Goal: Contribute content: Contribute content

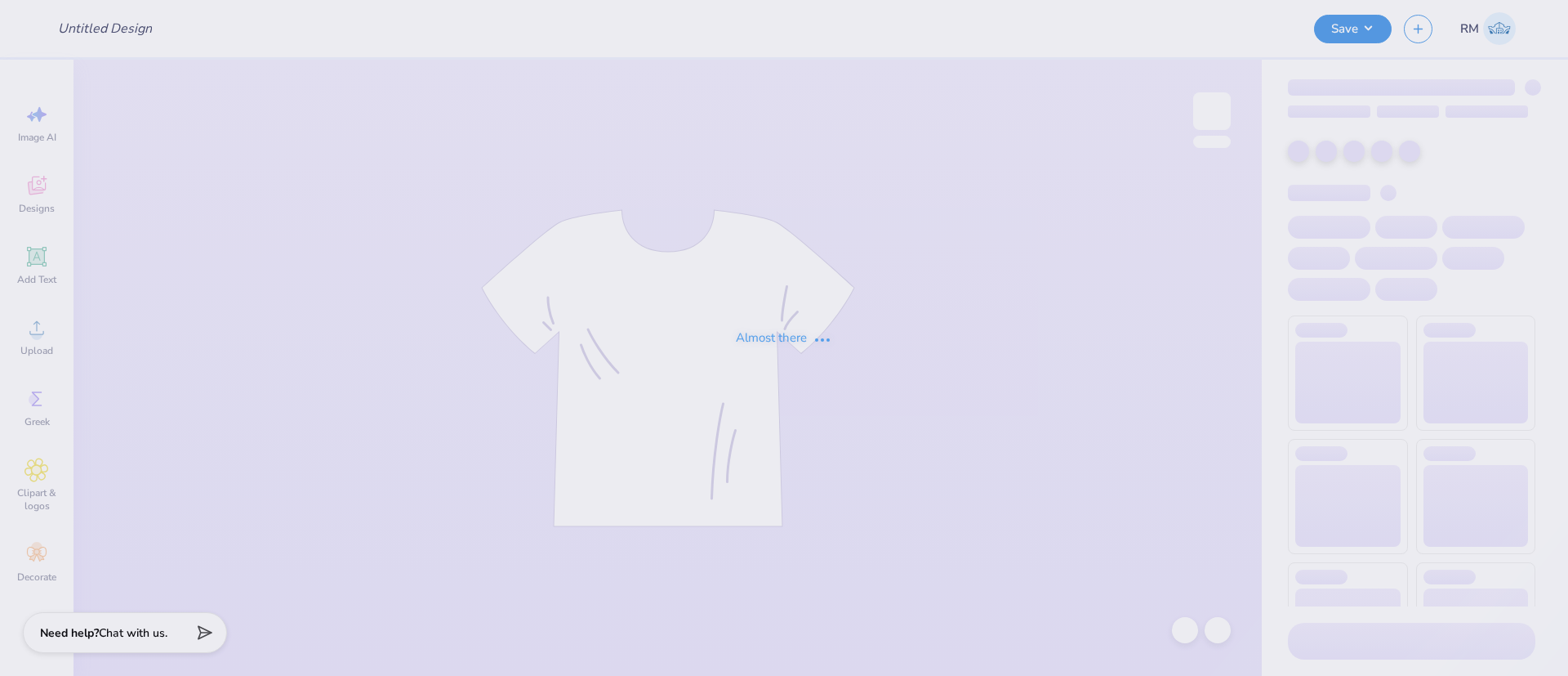
type input "kappa delta final hoco"
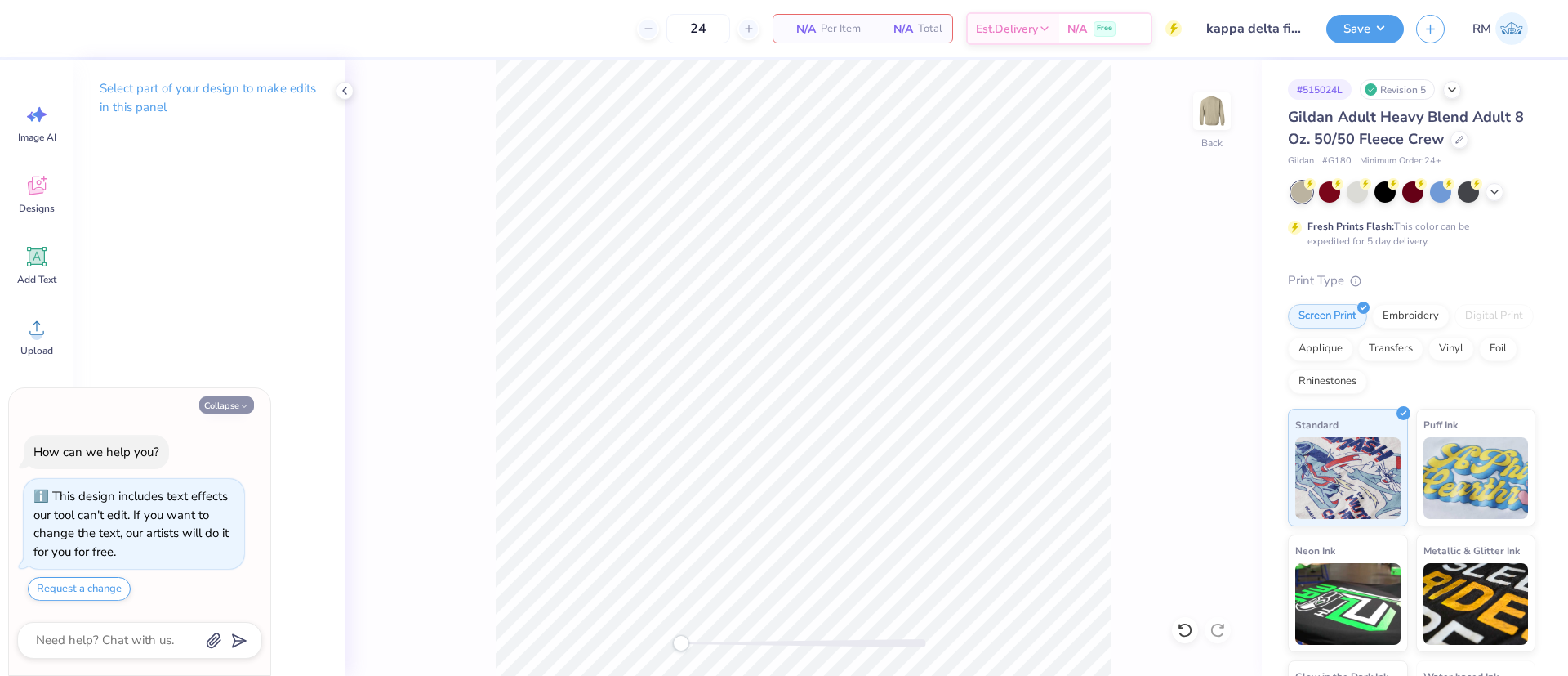
click at [223, 399] on button "Collapse" at bounding box center [226, 404] width 54 height 18
type textarea "x"
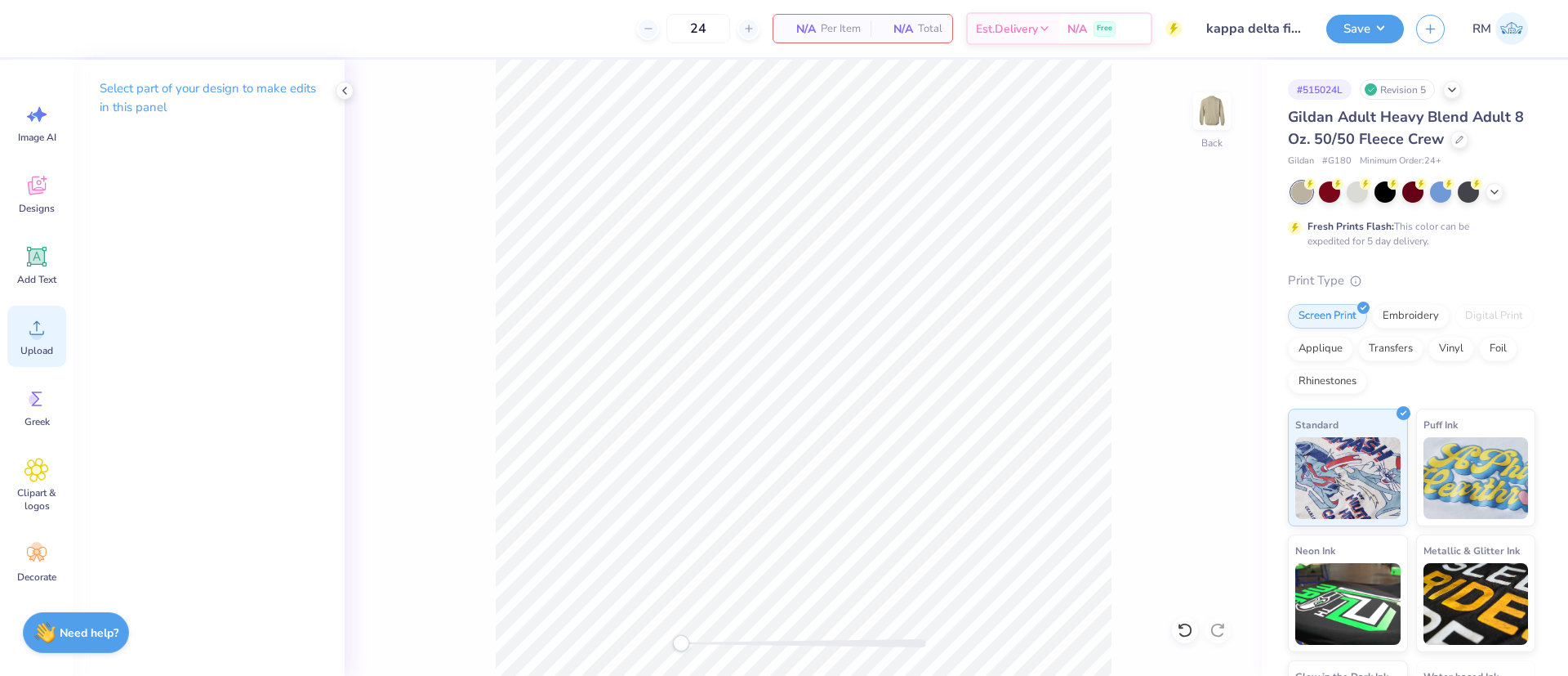
click at [32, 344] on span "Upload" at bounding box center [36, 350] width 32 height 13
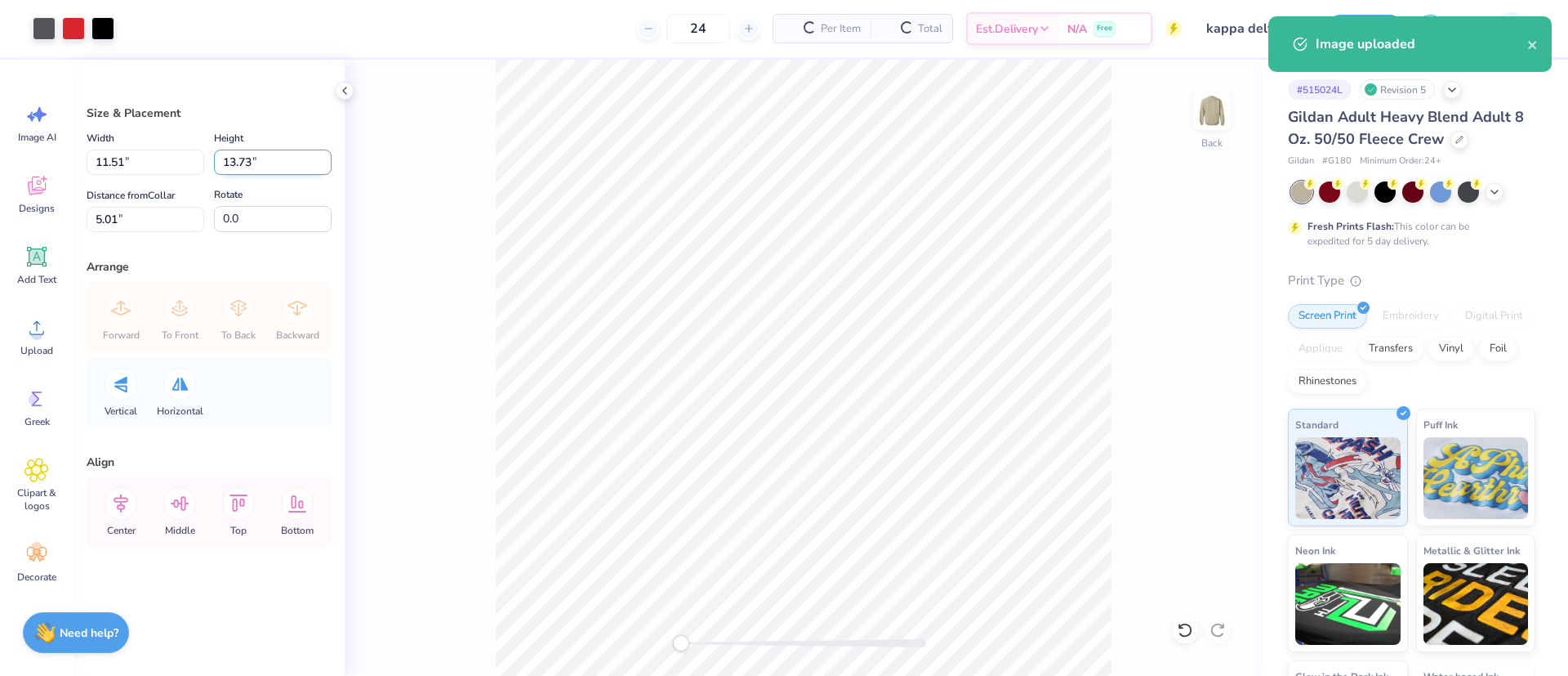
click at [278, 169] on input "13.73" at bounding box center [272, 162] width 117 height 25
type input "13"
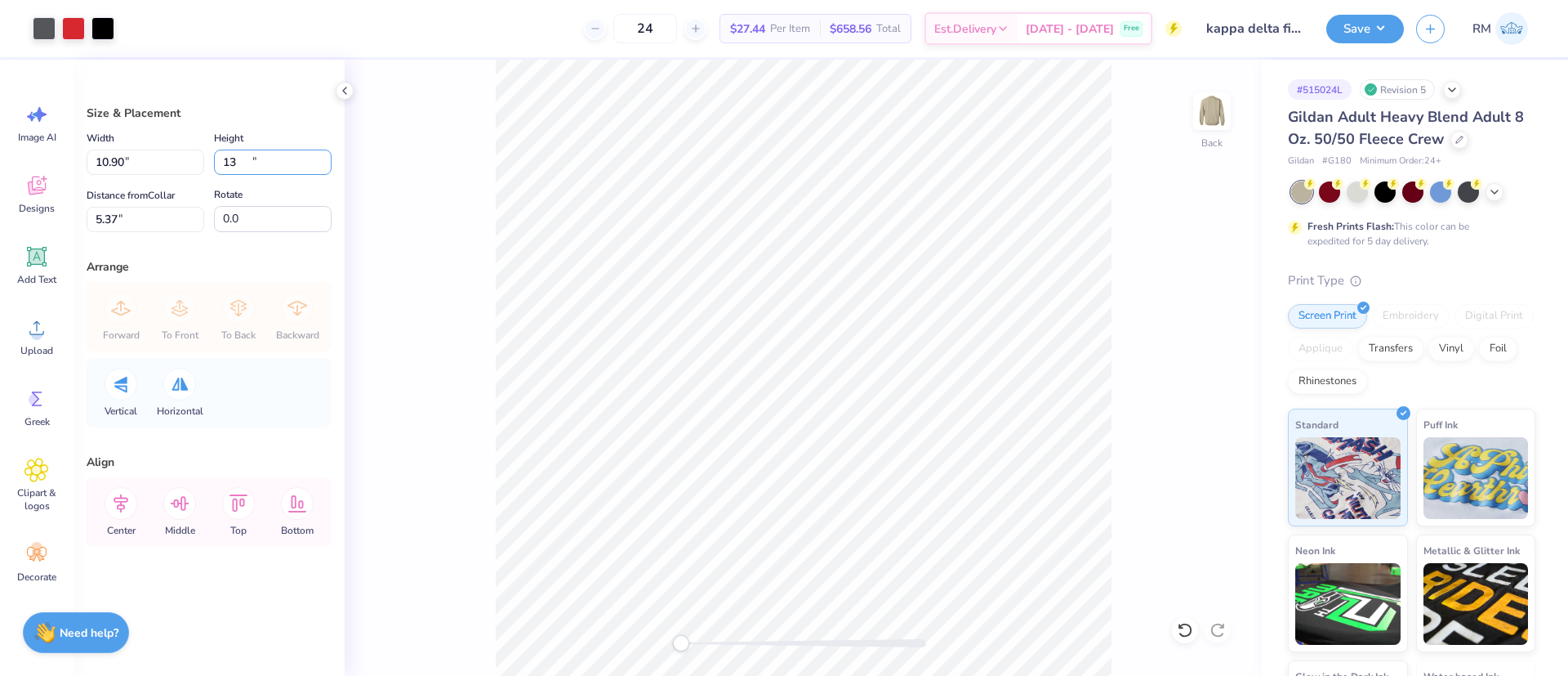
type input "10.90"
type input "13.00"
click at [119, 222] on input "5.37" at bounding box center [145, 219] width 117 height 25
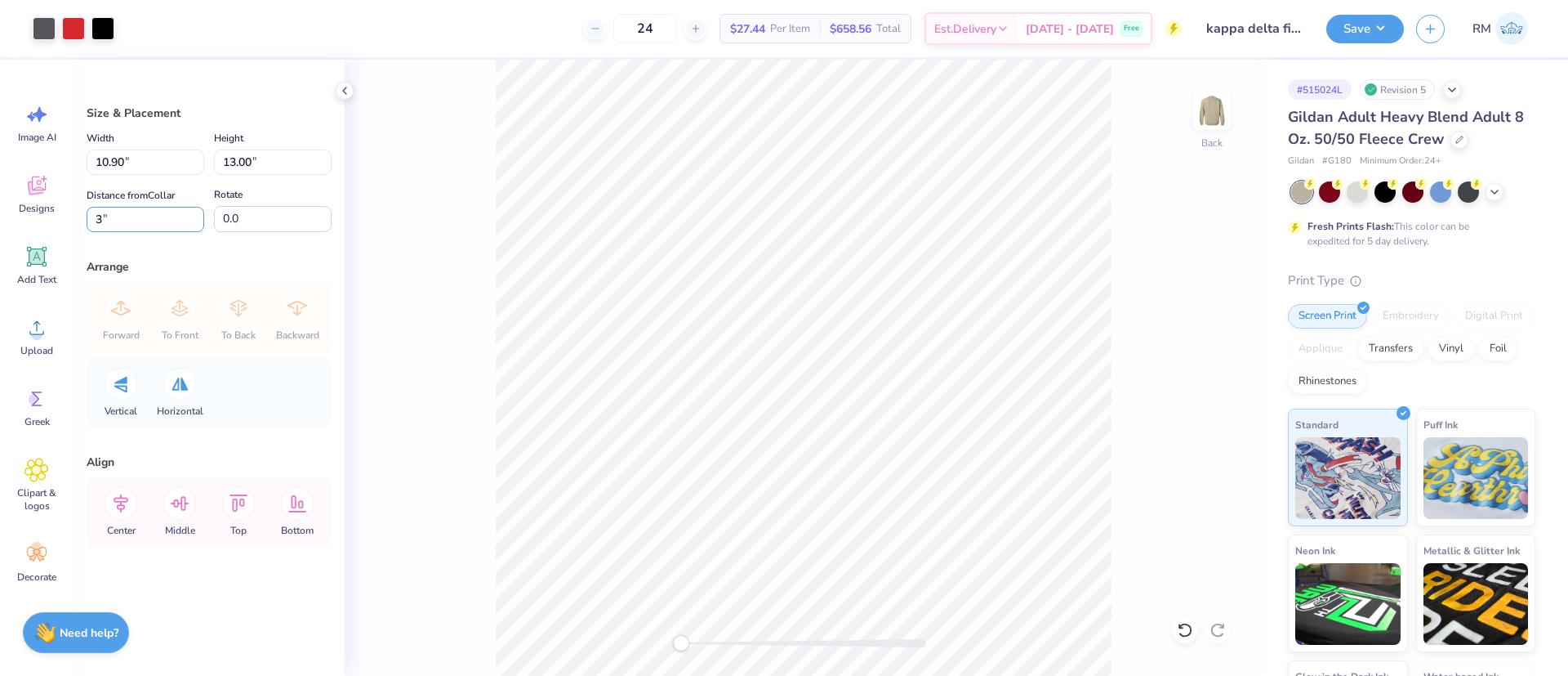
type input "3"
click at [122, 513] on icon at bounding box center [120, 502] width 32 height 32
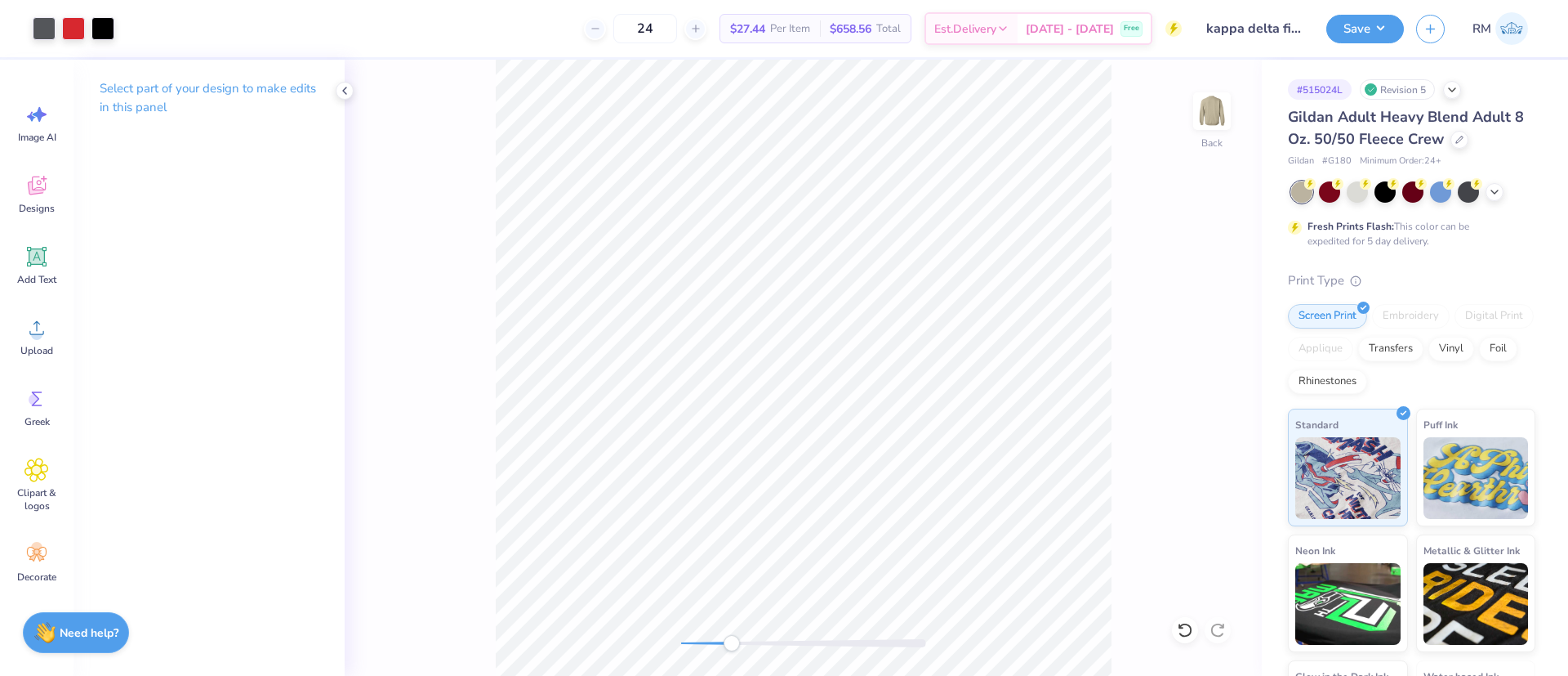
drag, startPoint x: 1359, startPoint y: 30, endPoint x: 1351, endPoint y: 44, distance: 16.1
click at [1359, 30] on button "Save" at bounding box center [1365, 29] width 78 height 29
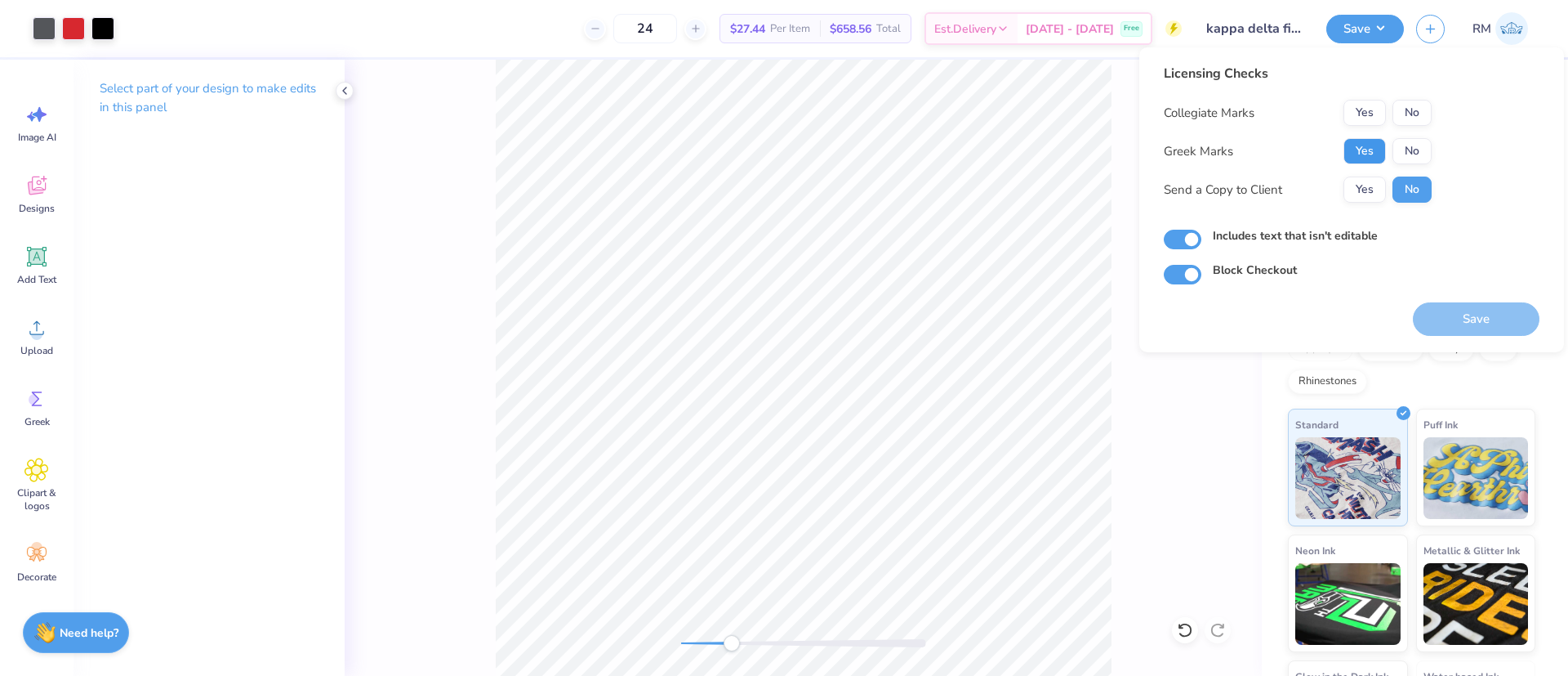
click at [1356, 145] on button "Yes" at bounding box center [1364, 151] width 42 height 26
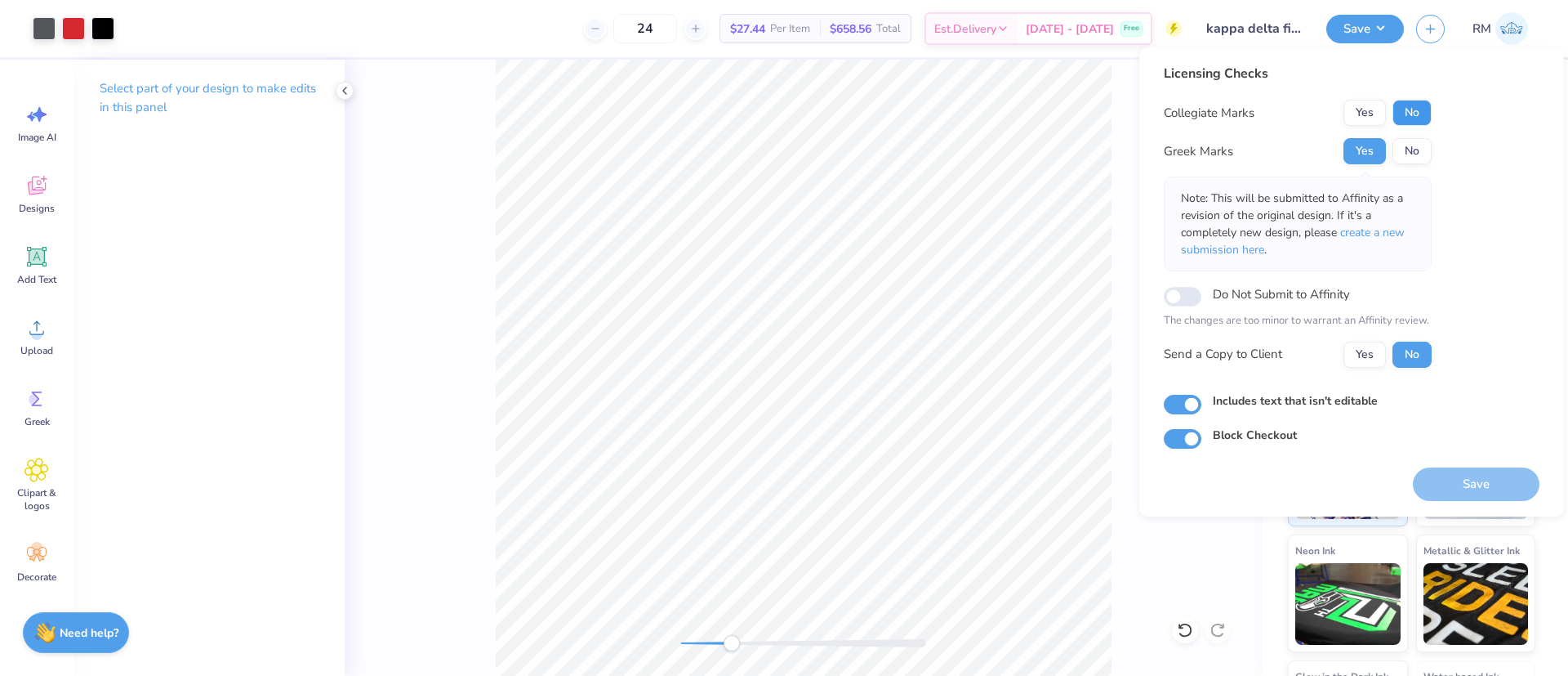
click at [1423, 110] on button "No" at bounding box center [1412, 113] width 39 height 26
click at [1384, 227] on span "create a new submission here" at bounding box center [1292, 240] width 223 height 32
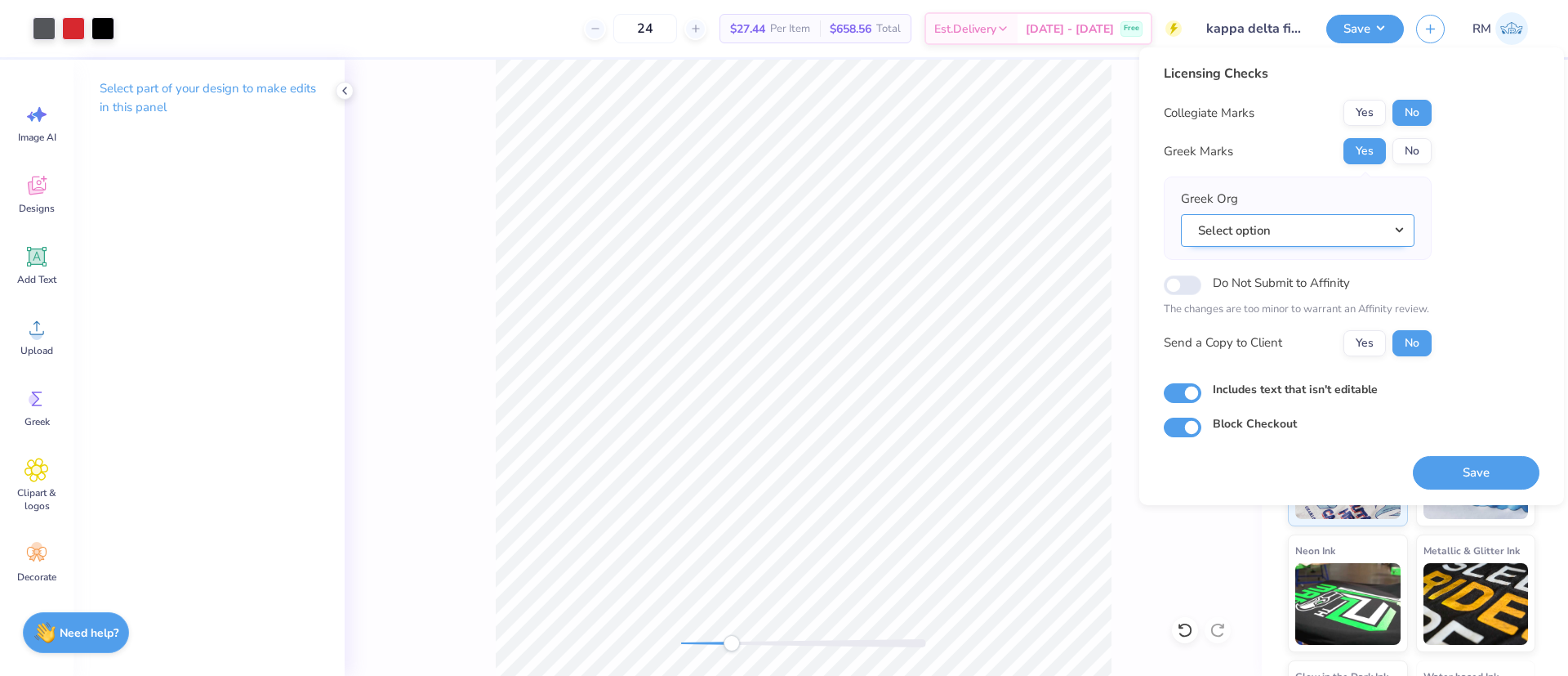
click at [1335, 238] on button "Select option" at bounding box center [1297, 231] width 233 height 33
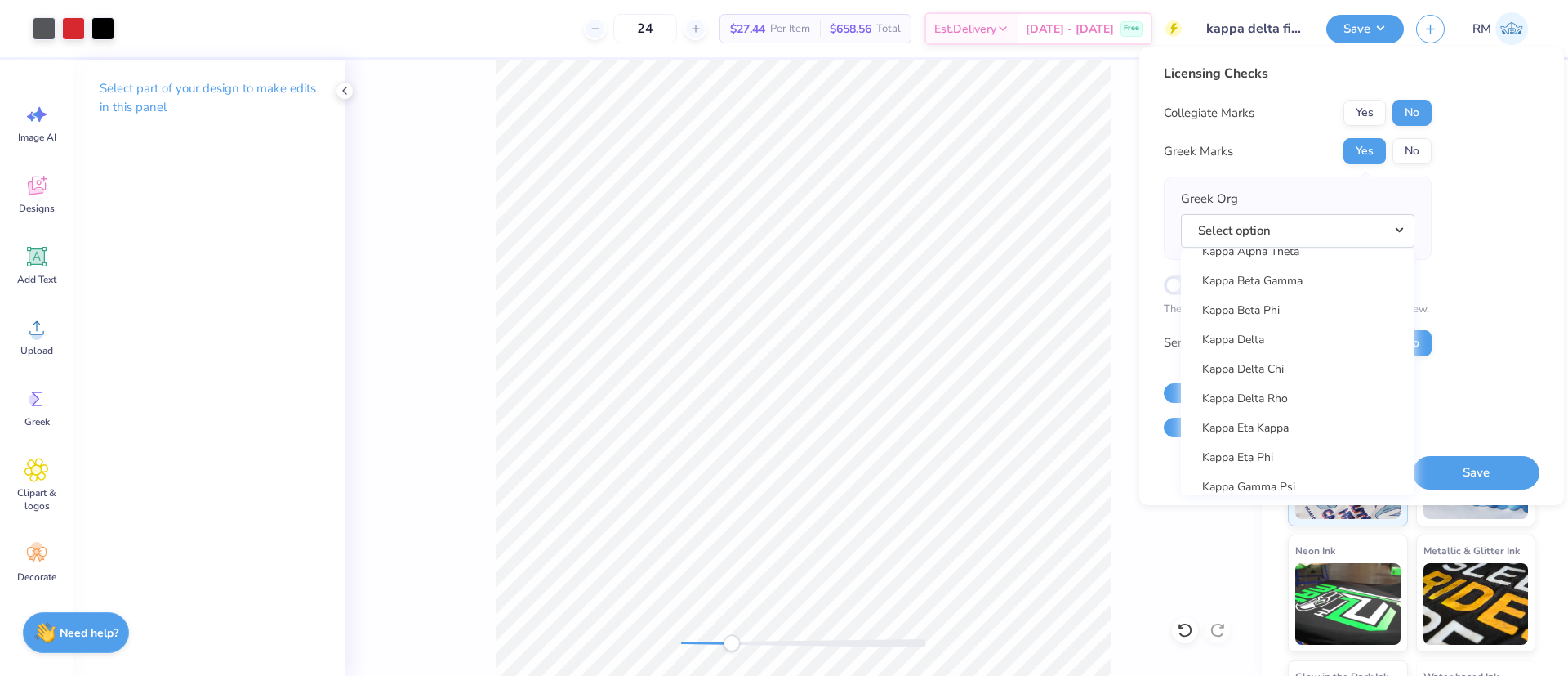
scroll to position [5813, 0]
click at [1287, 405] on link "Kappa Delta" at bounding box center [1297, 397] width 221 height 27
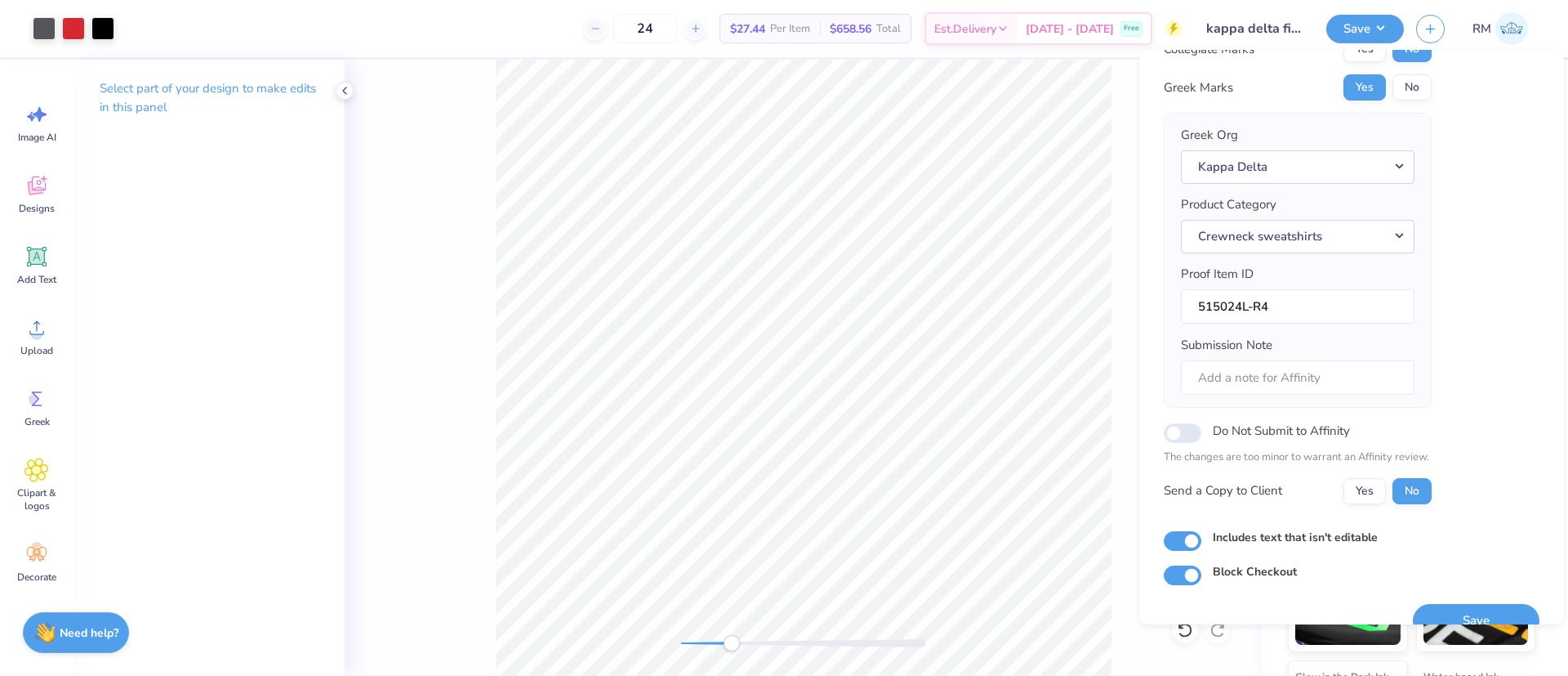
scroll to position [95, 0]
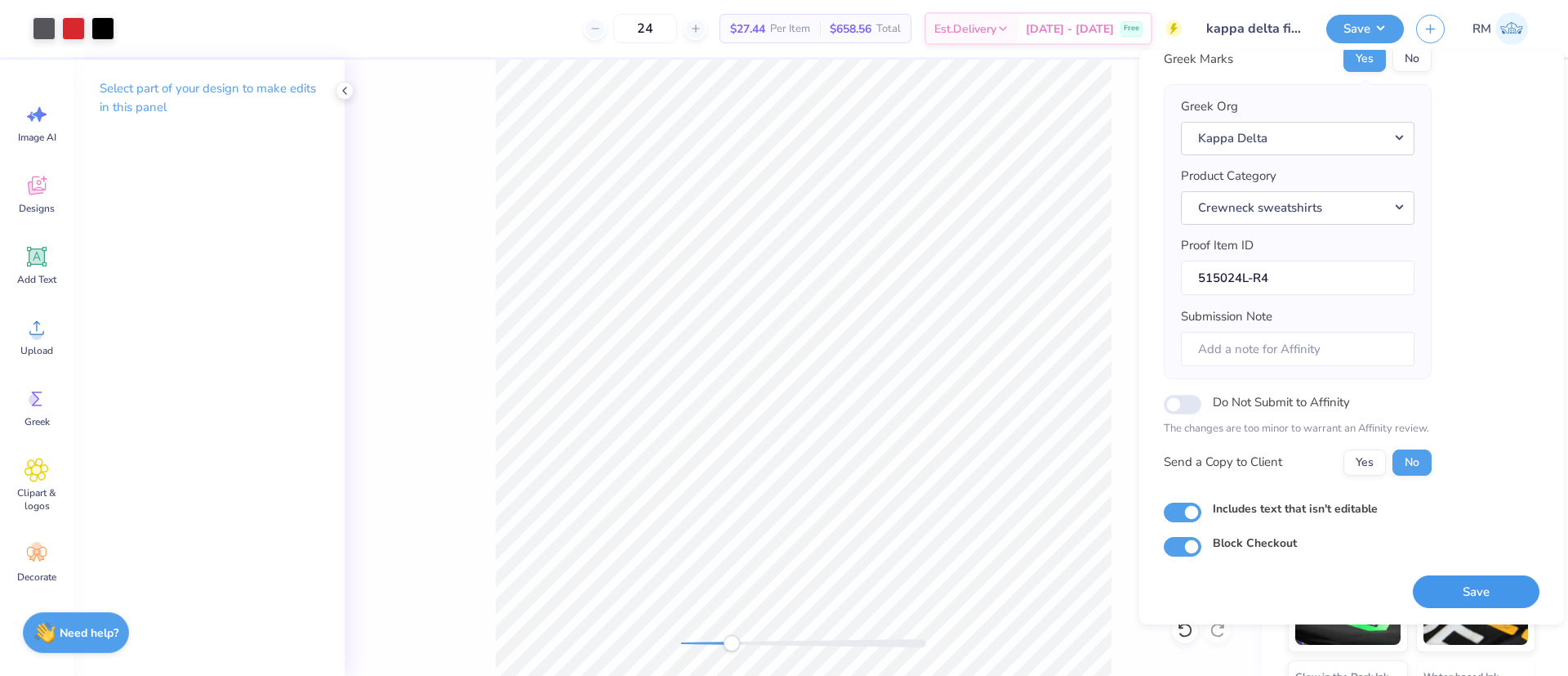
click at [1470, 576] on button "Save" at bounding box center [1476, 592] width 126 height 33
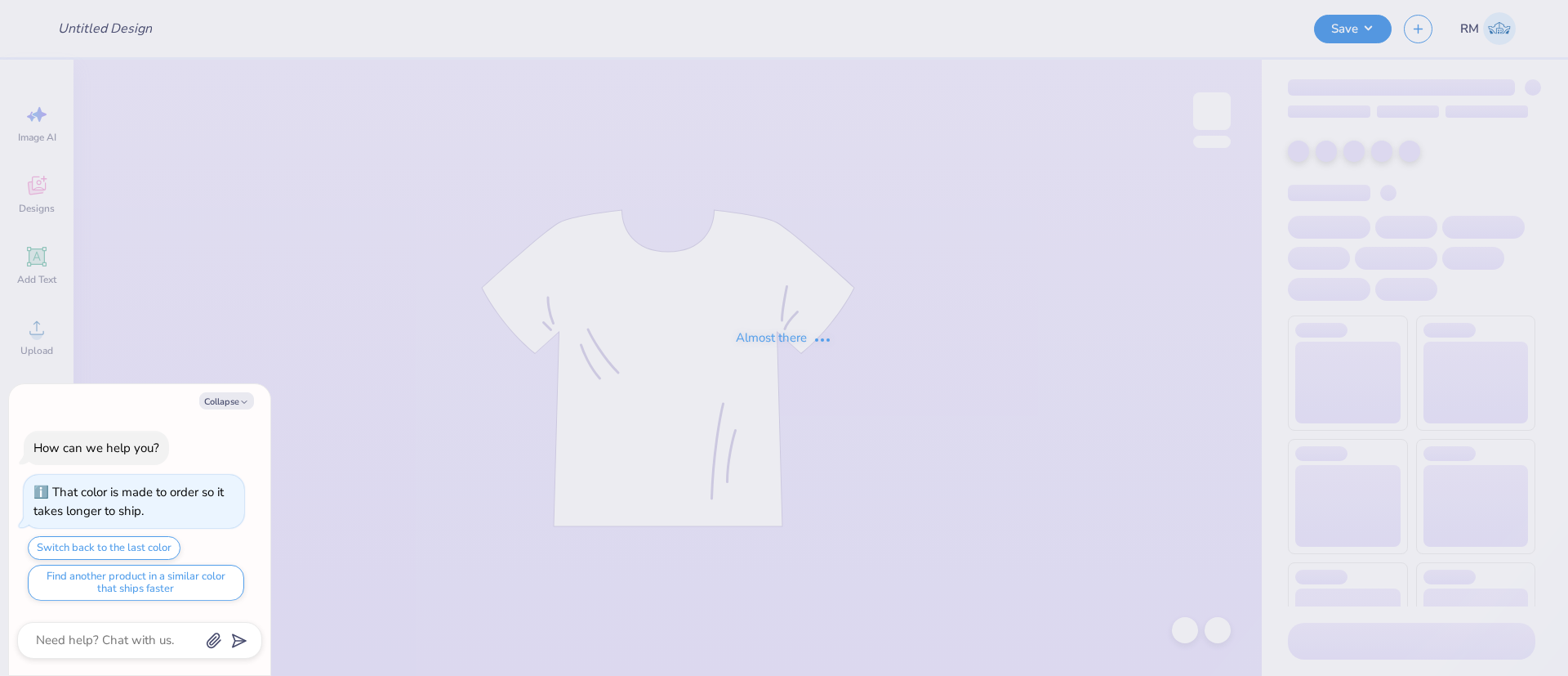
type textarea "x"
type input "theta"
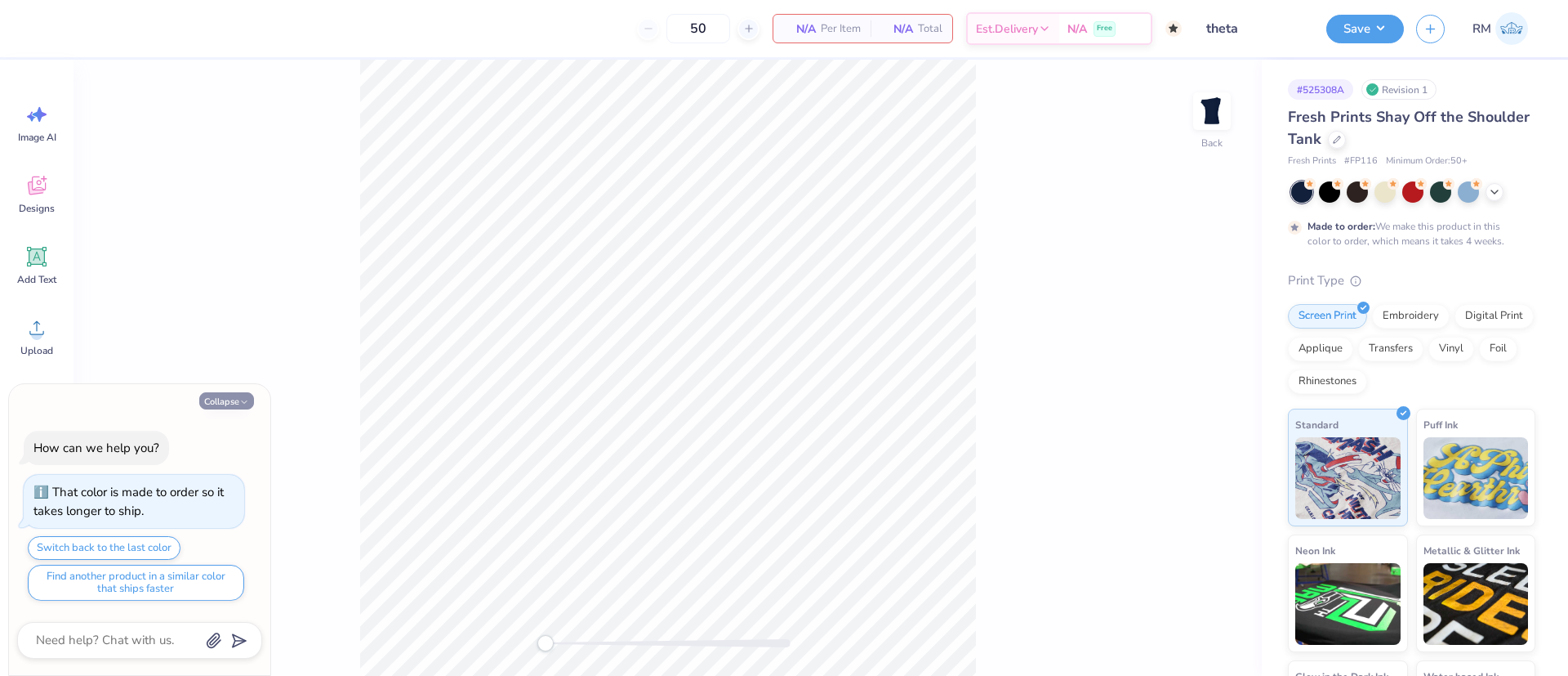
click at [236, 401] on button "Collapse" at bounding box center [226, 401] width 54 height 18
type textarea "x"
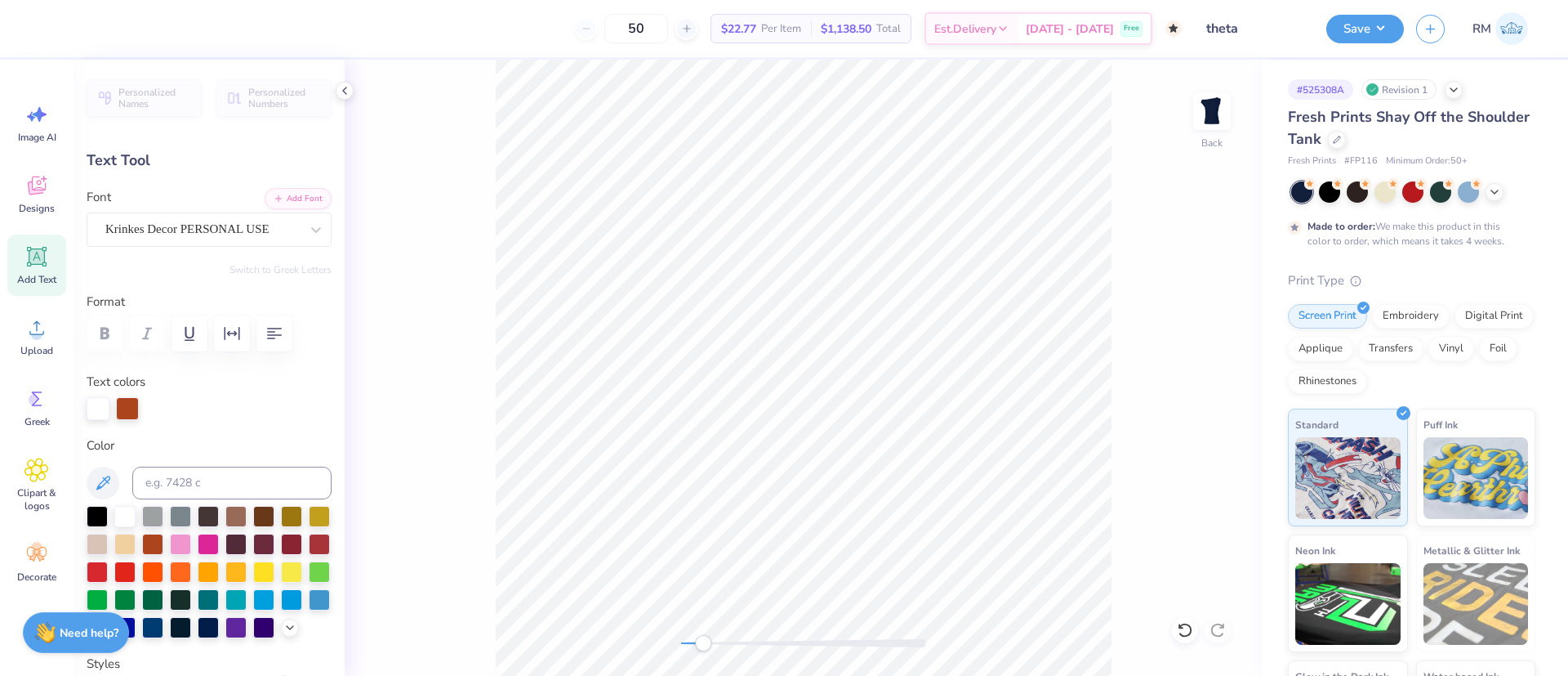
scroll to position [20, 7]
type textarea "Kappa Alpha Theta i0"
type input "0.0"
type input "13.43"
type input "2.52"
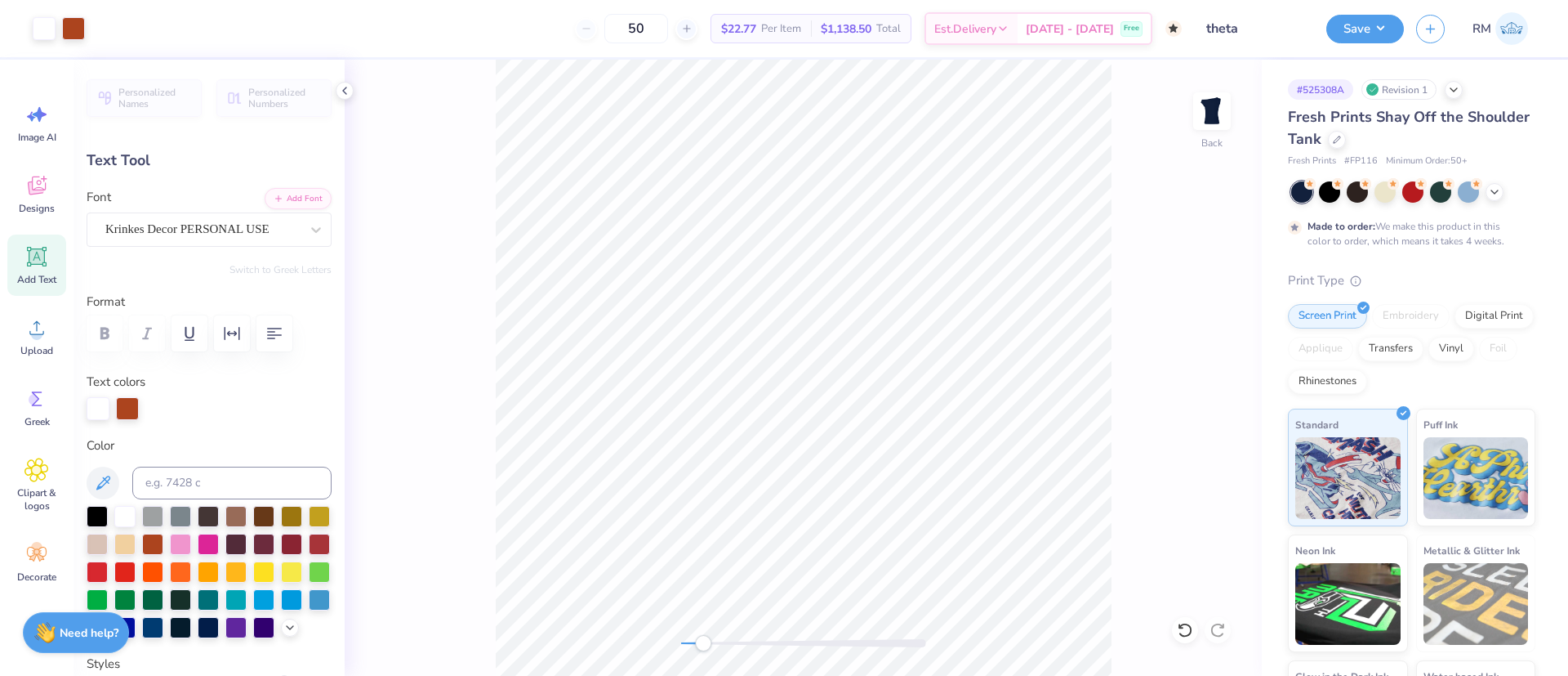
type input "3.07"
type input "-4.6"
type input "6.91"
type input "1.30"
type input "4.60"
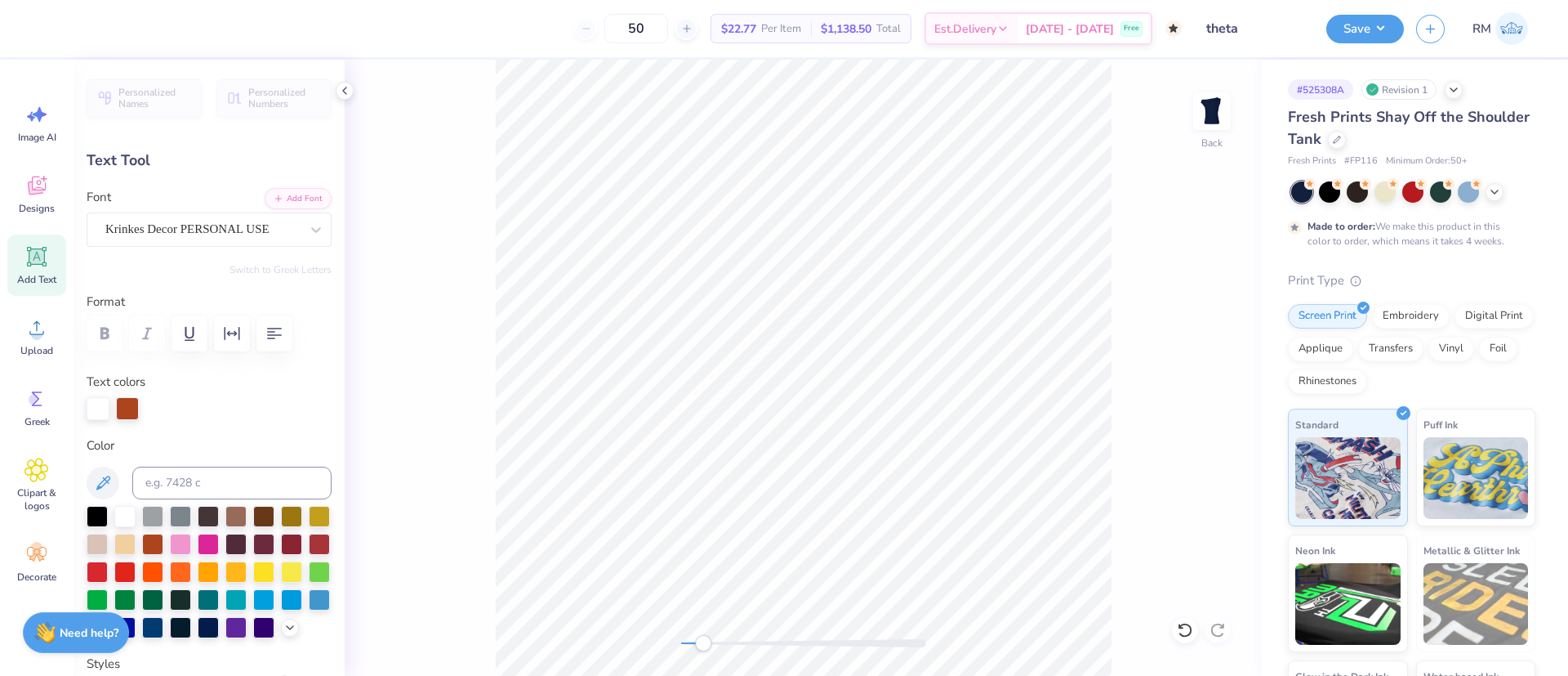
type input "0.0"
type input "1.86"
type input "0.69"
type input "5.35"
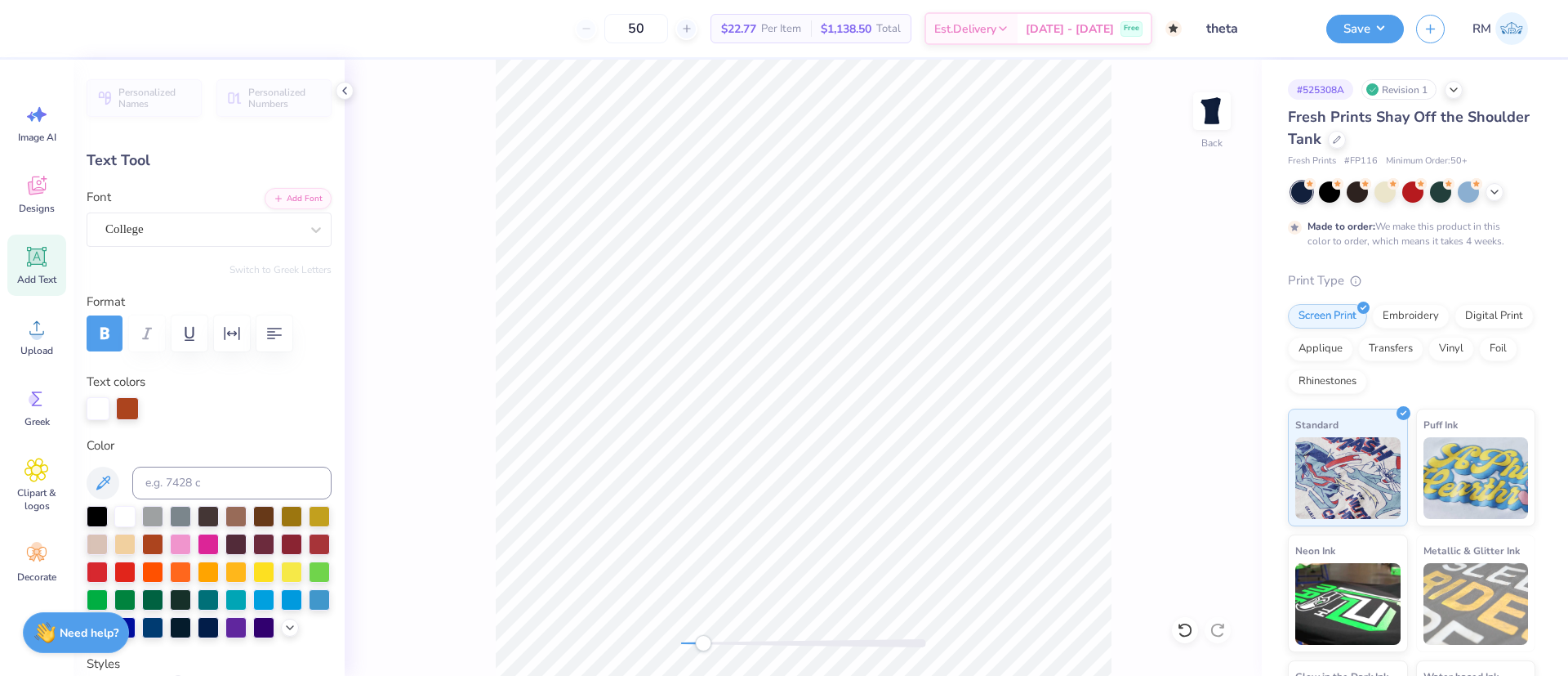
type textarea "2025"
click at [1071, 675] on html "Art colors 50 $22.77 Per Item $1,138.50 Total Est. Delivery Oct 22 - 25 Free De…" at bounding box center [784, 338] width 1568 height 676
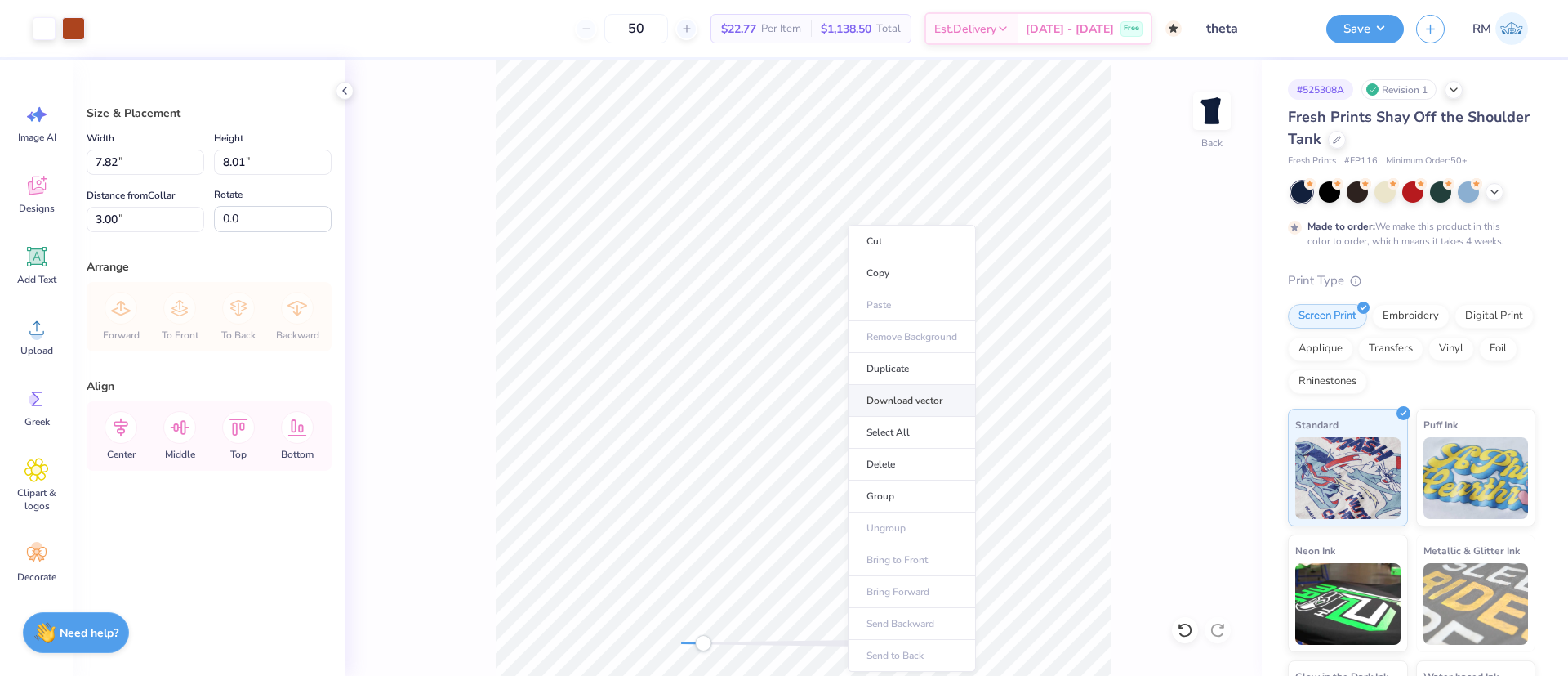
click at [912, 398] on li "Download vector" at bounding box center [911, 401] width 128 height 32
